Goal: Task Accomplishment & Management: Manage account settings

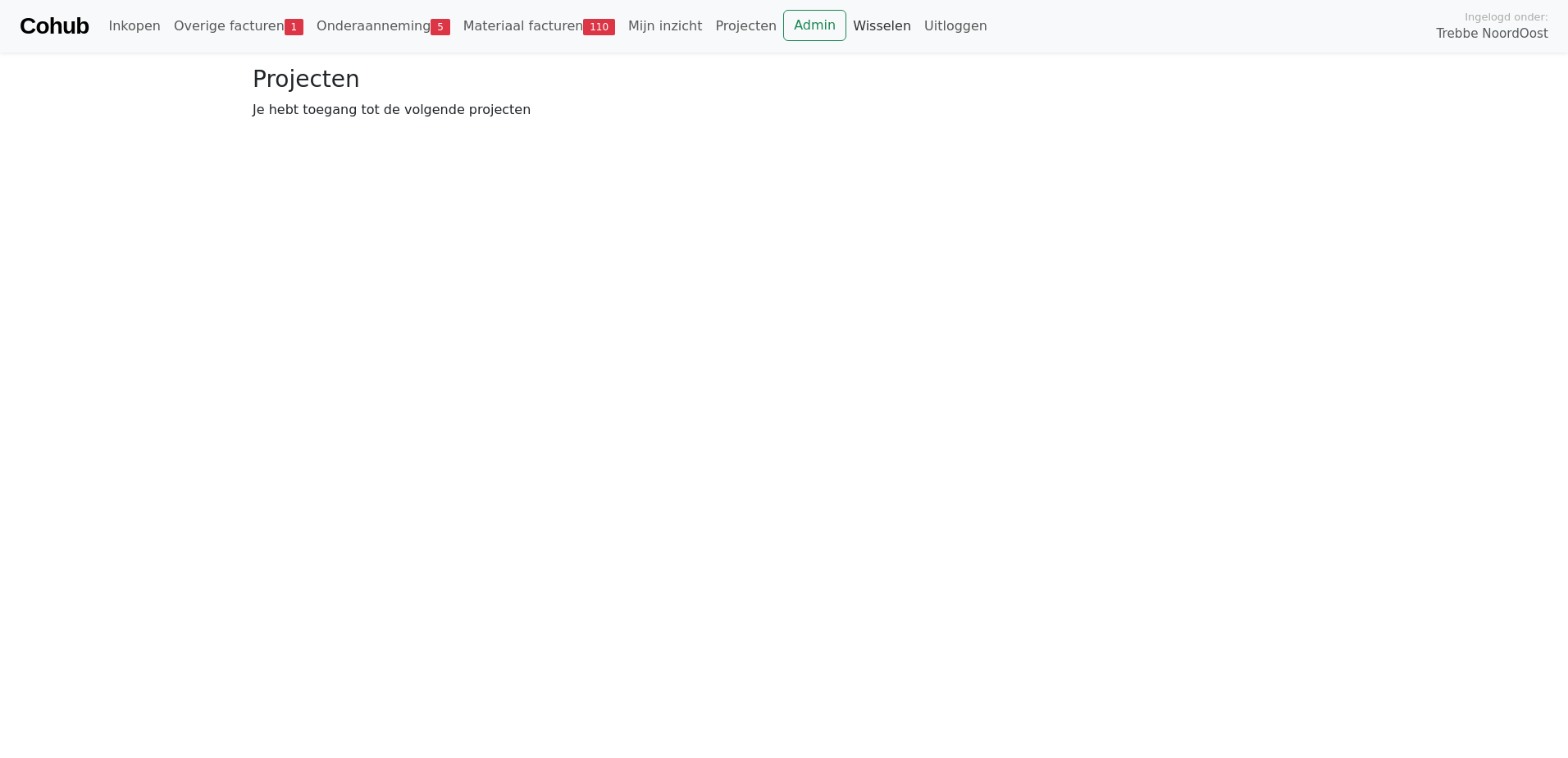
click at [847, 28] on link "Wisselen" at bounding box center [882, 26] width 71 height 33
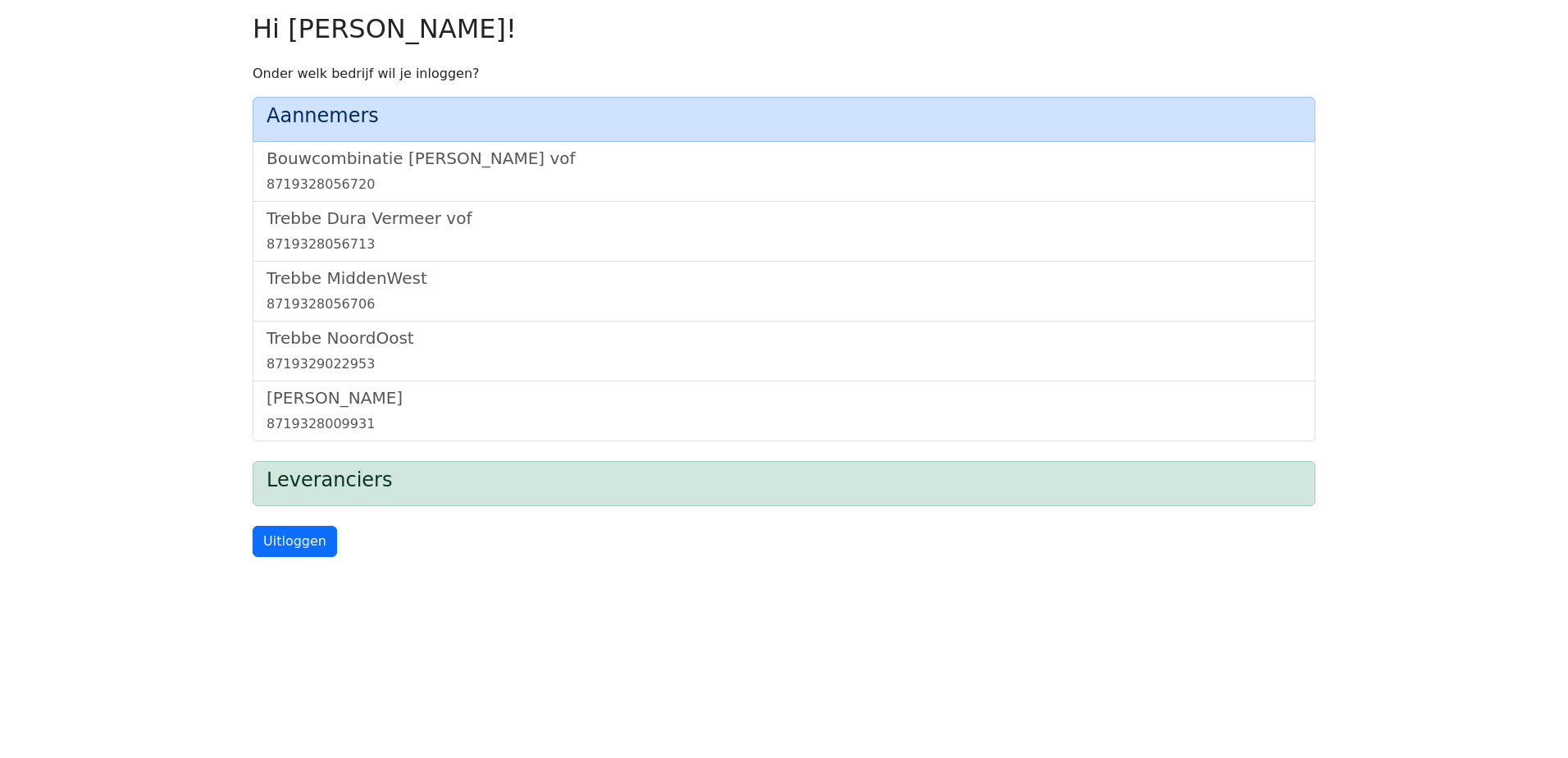
click at [377, 265] on div "Trebbe MiddenWest 8719328056706" at bounding box center [784, 291] width 1062 height 59
click at [374, 280] on h5 "Trebbe MiddenWest" at bounding box center [784, 278] width 1035 height 20
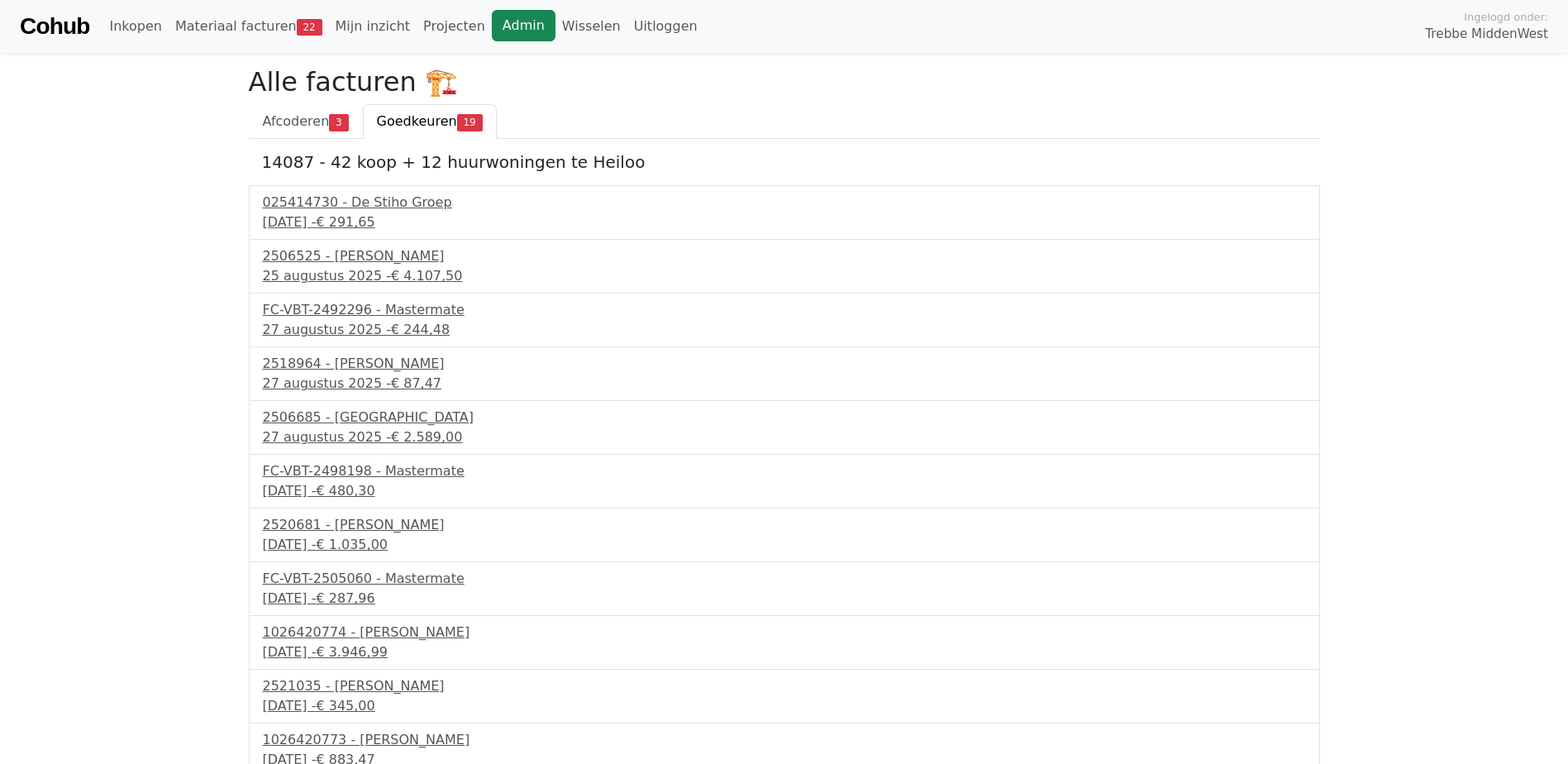
click at [492, 23] on link "Admin" at bounding box center [523, 25] width 64 height 31
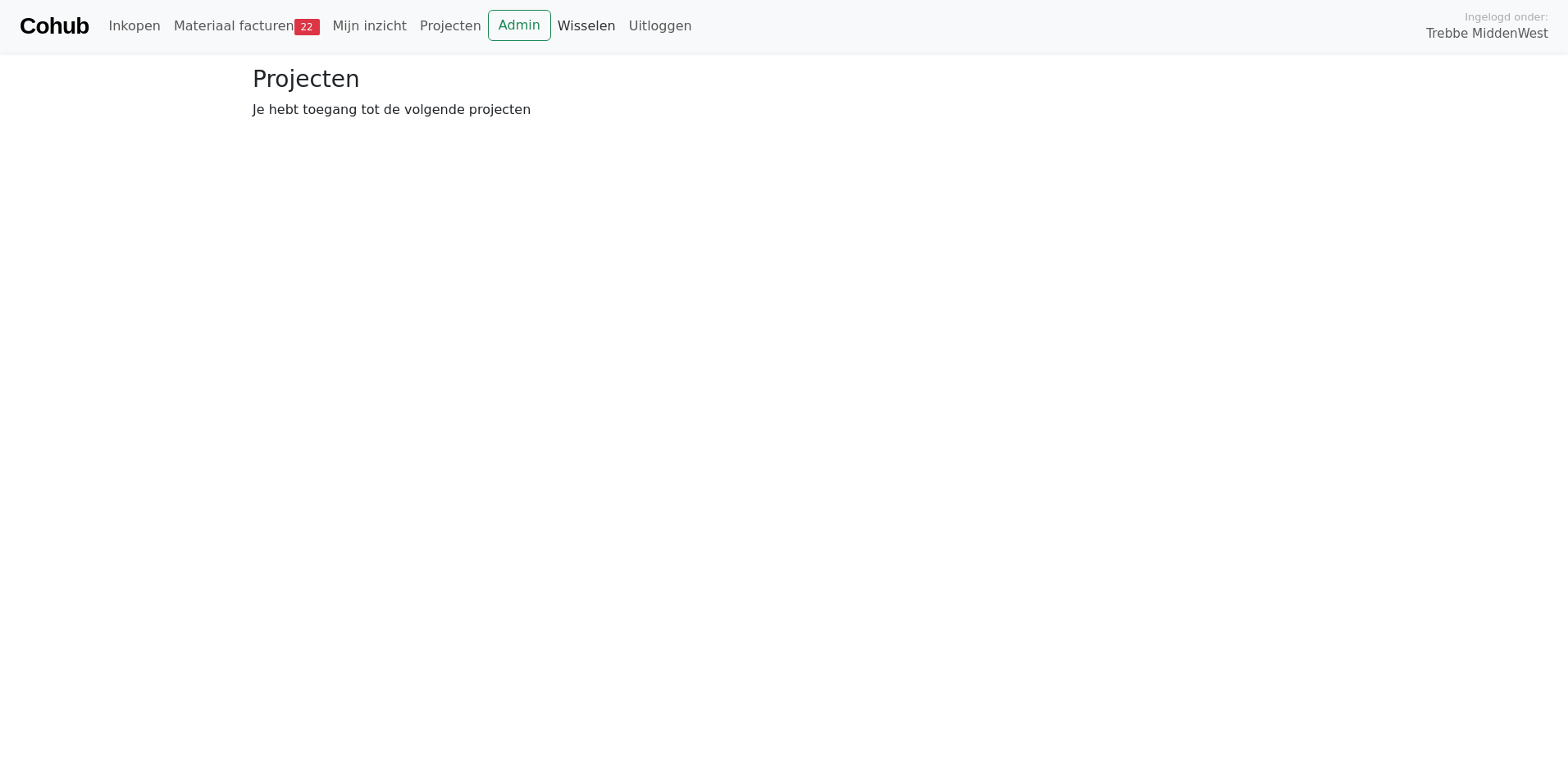
click at [551, 29] on link "Wisselen" at bounding box center [587, 26] width 71 height 33
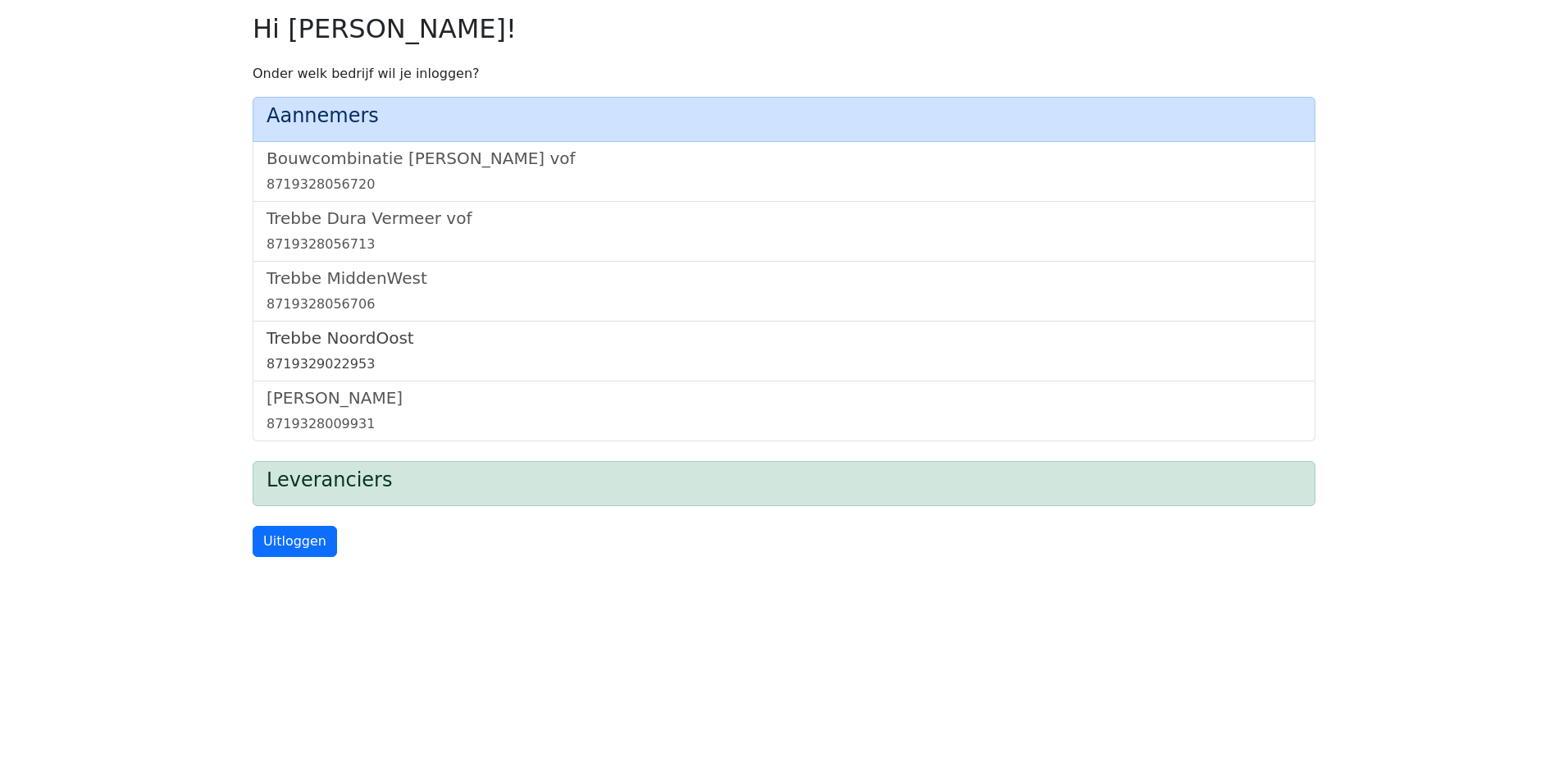
click at [352, 340] on h5 "Trebbe NoordOost" at bounding box center [784, 338] width 1035 height 20
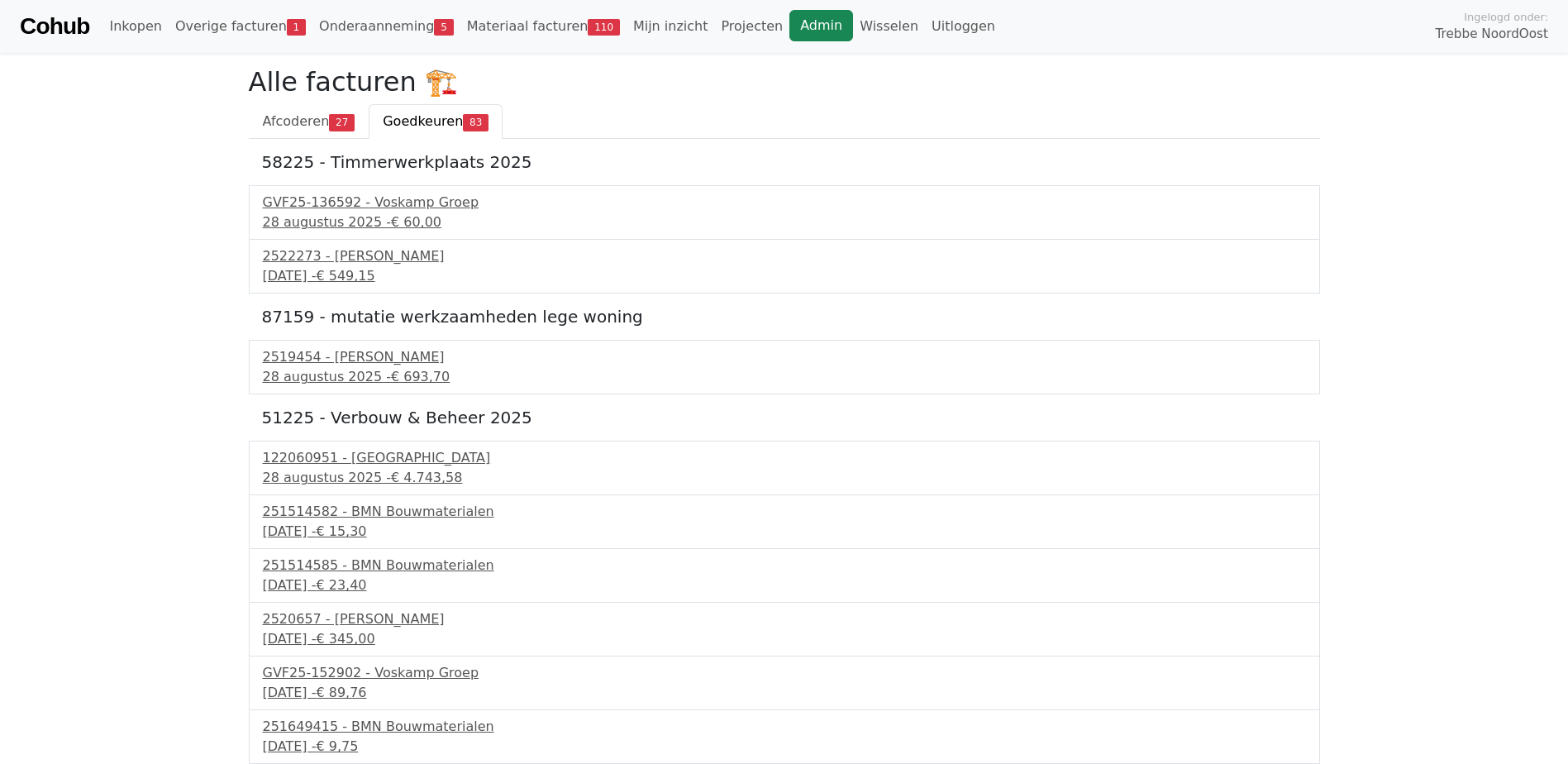
click at [789, 27] on link "Admin" at bounding box center [820, 25] width 64 height 31
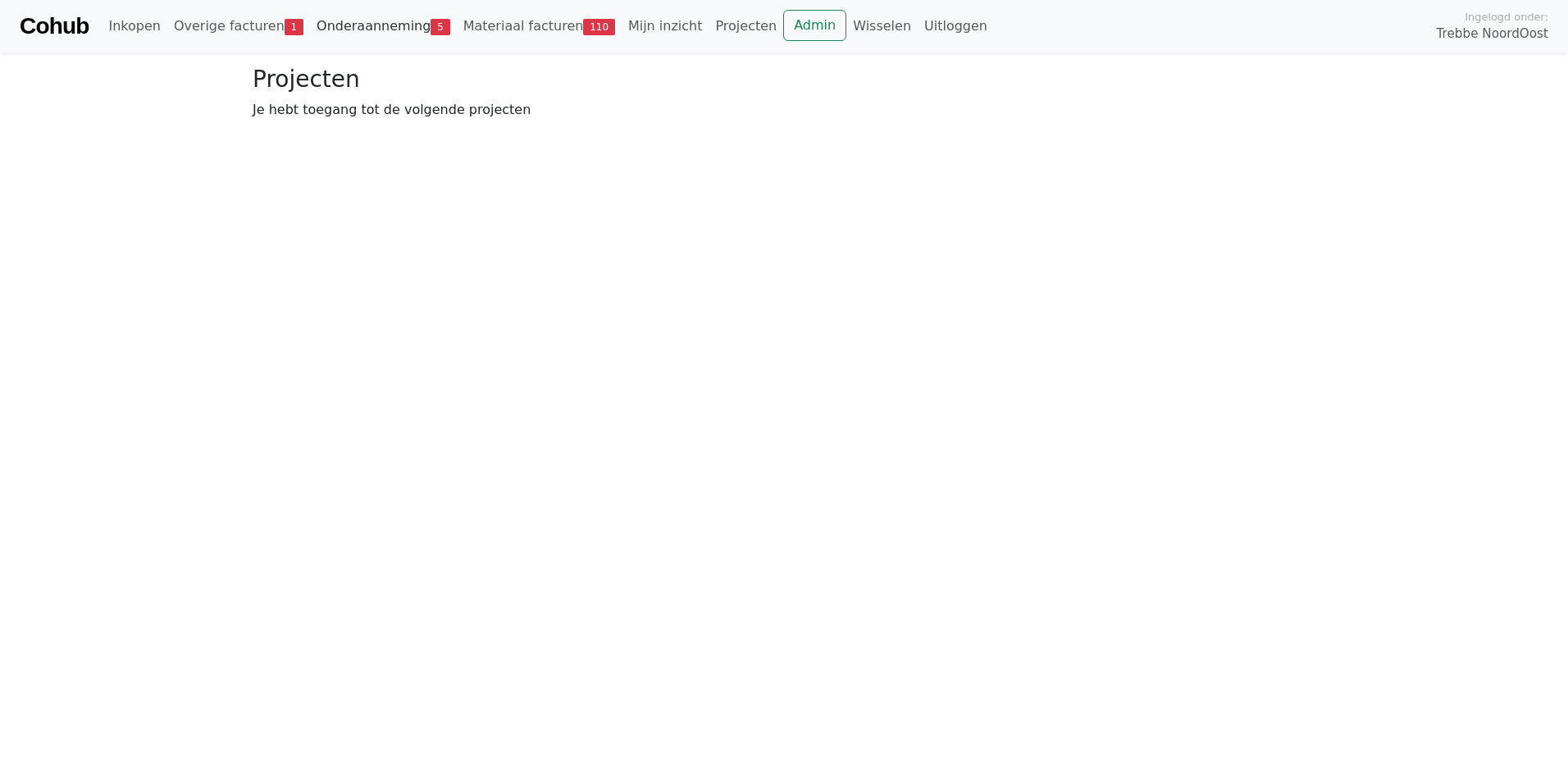
click at [318, 22] on link "Onderaanneming 5" at bounding box center [382, 26] width 146 height 33
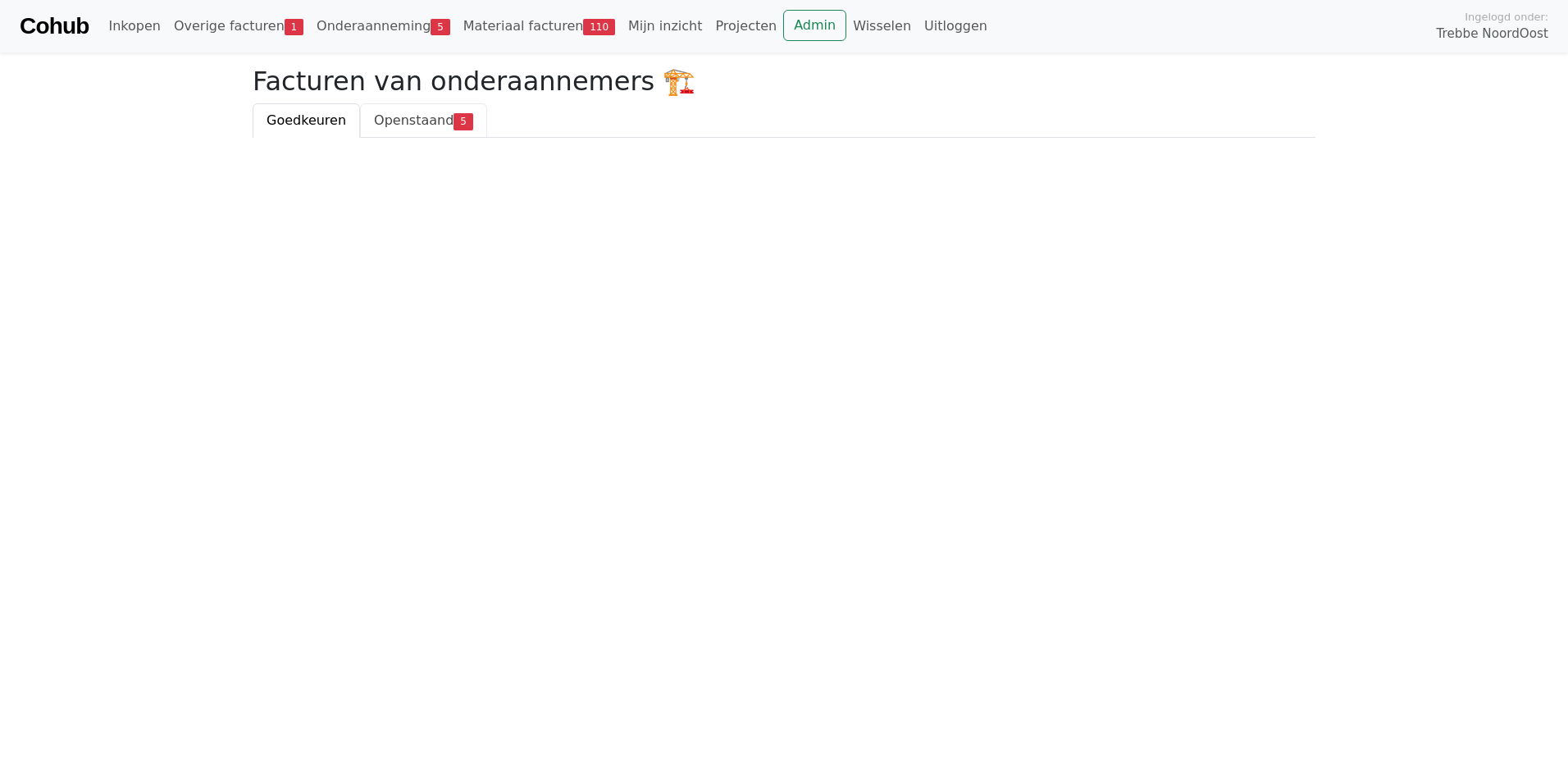
click at [408, 128] on span "Openstaand" at bounding box center [414, 121] width 80 height 16
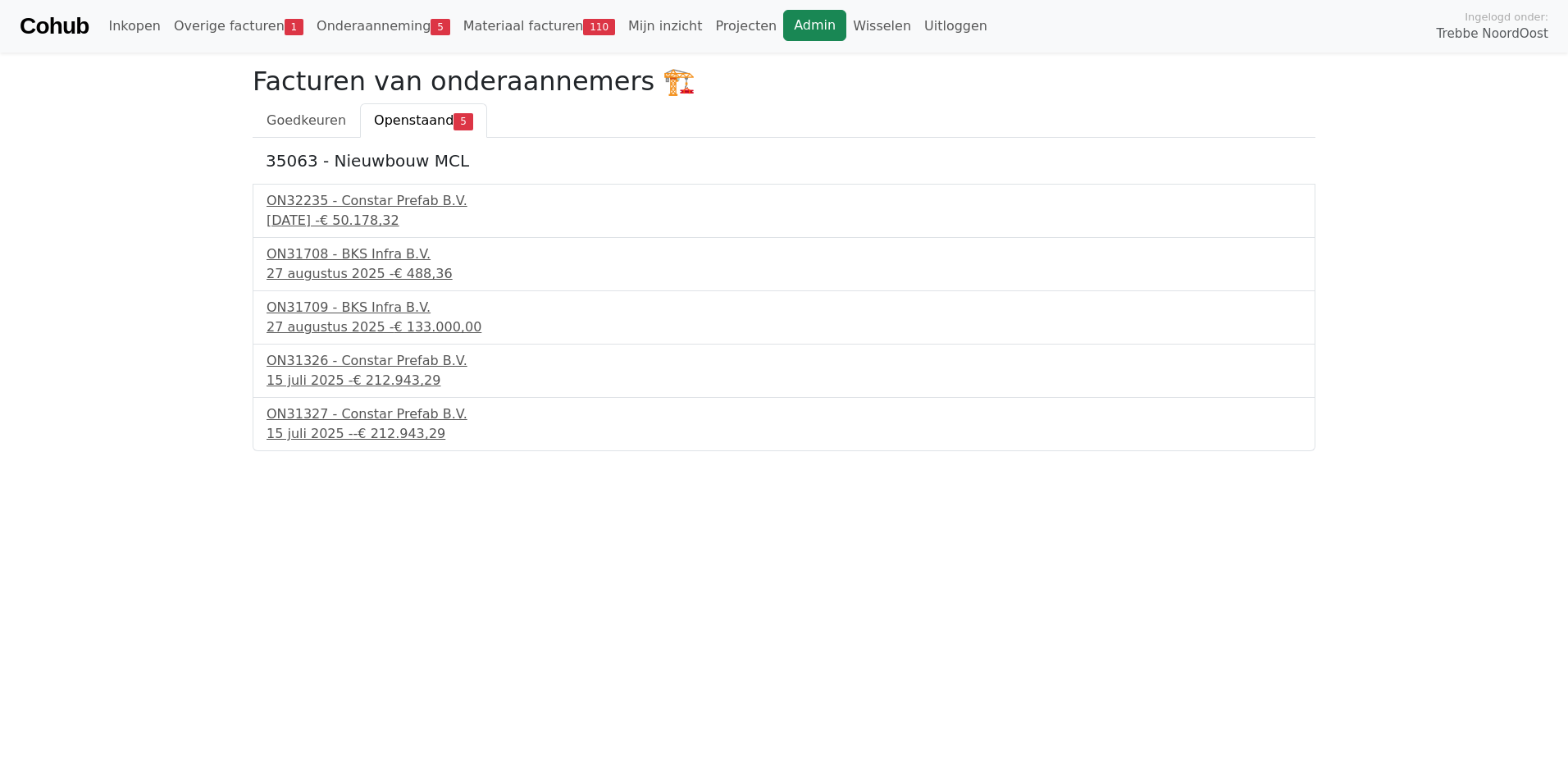
click at [783, 34] on link "Admin" at bounding box center [814, 25] width 63 height 31
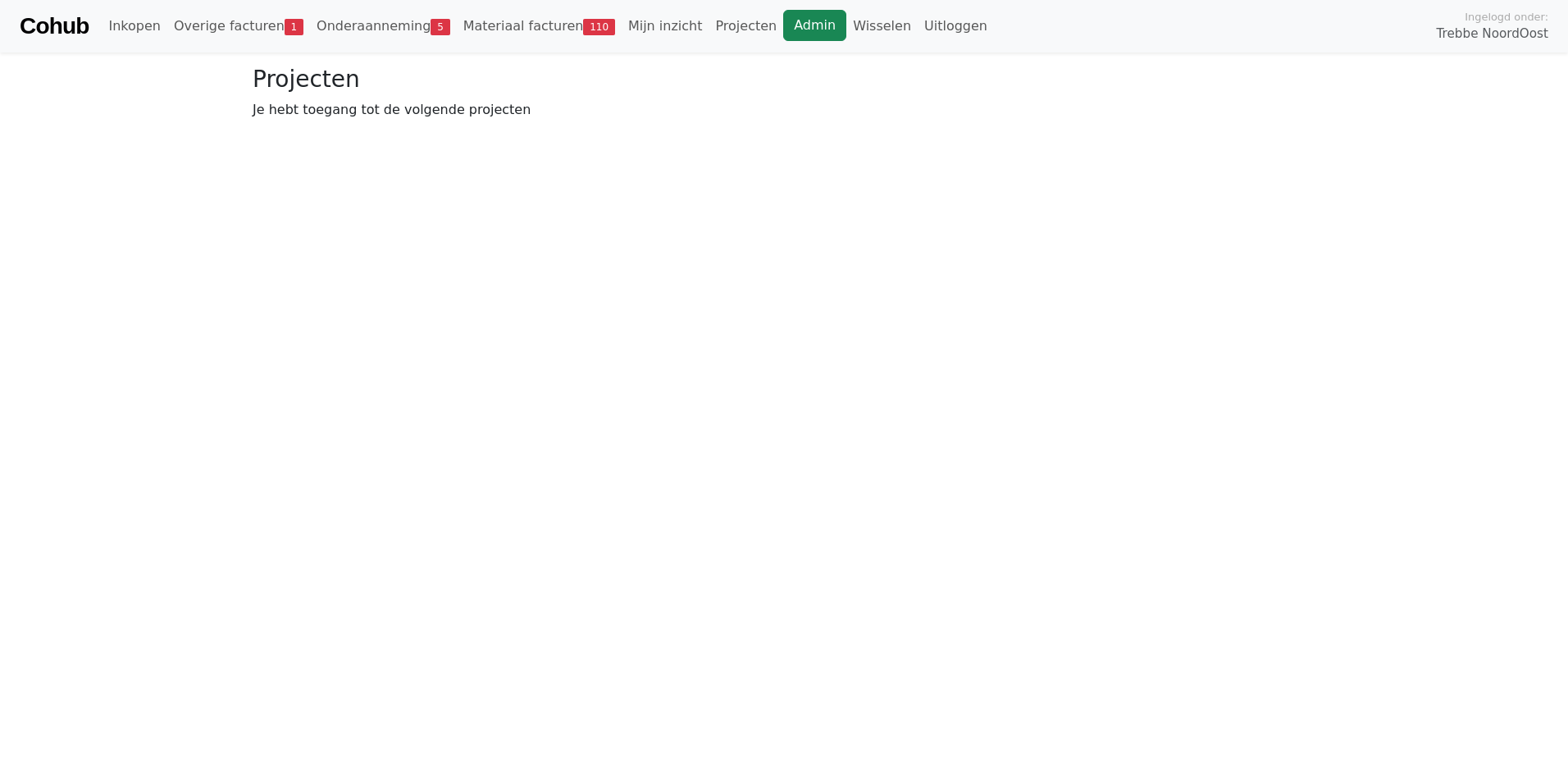
click at [783, 26] on link "Admin" at bounding box center [814, 25] width 63 height 31
click at [847, 27] on link "Wisselen" at bounding box center [882, 26] width 71 height 33
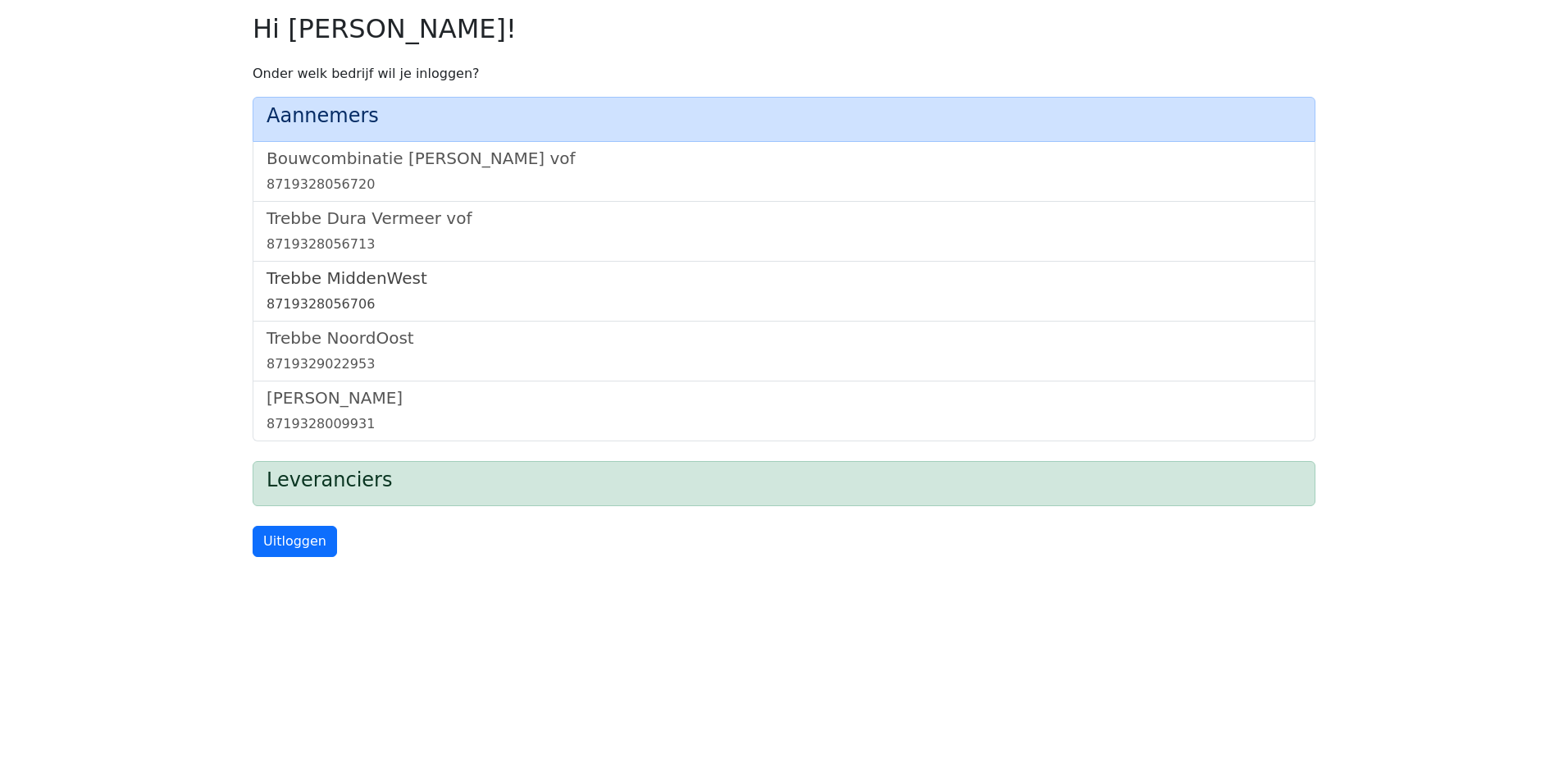
click at [387, 275] on h5 "Trebbe MiddenWest" at bounding box center [784, 278] width 1035 height 20
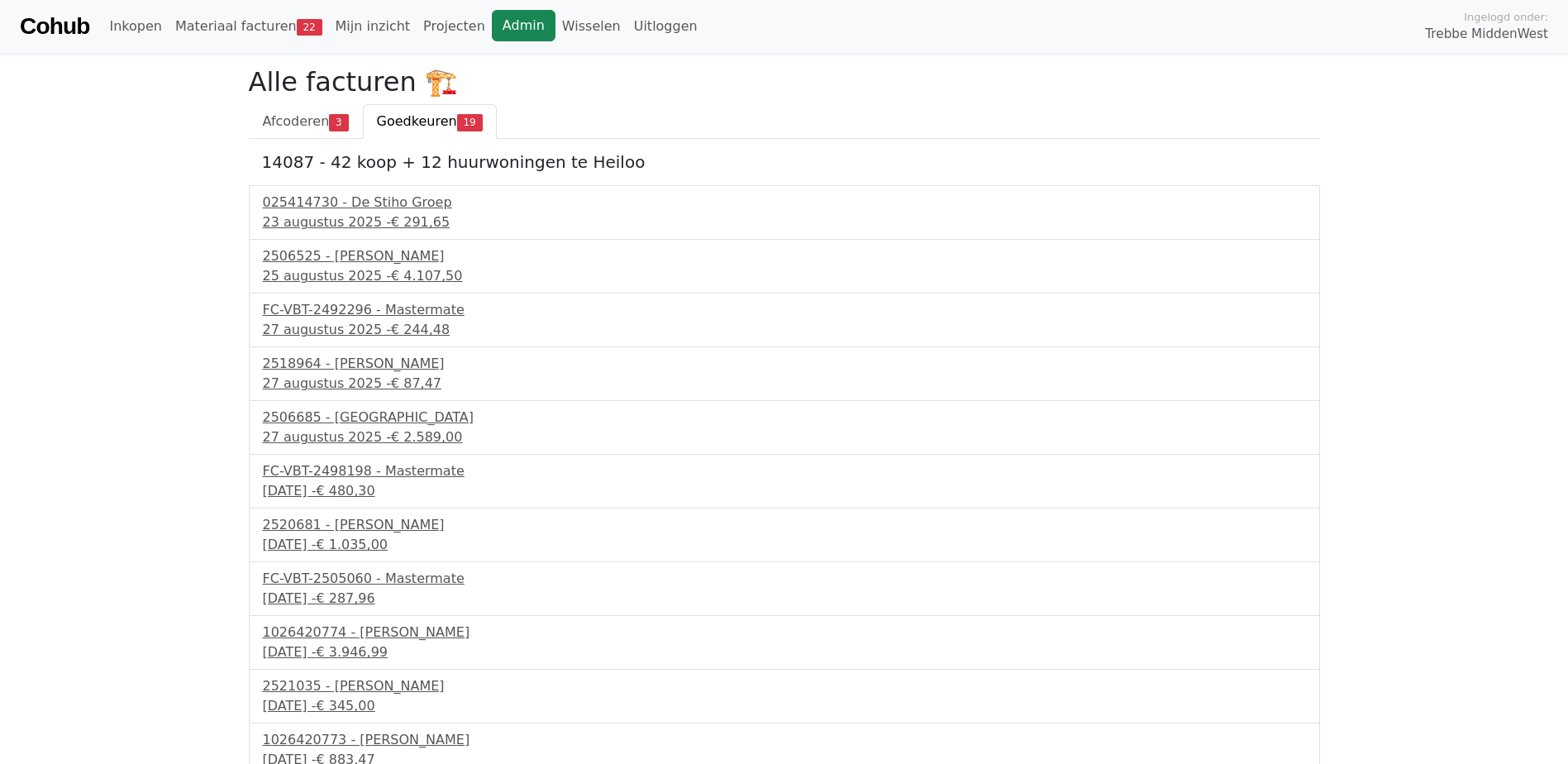
click at [492, 24] on link "Admin" at bounding box center [523, 25] width 64 height 31
